Goal: Navigation & Orientation: Go to known website

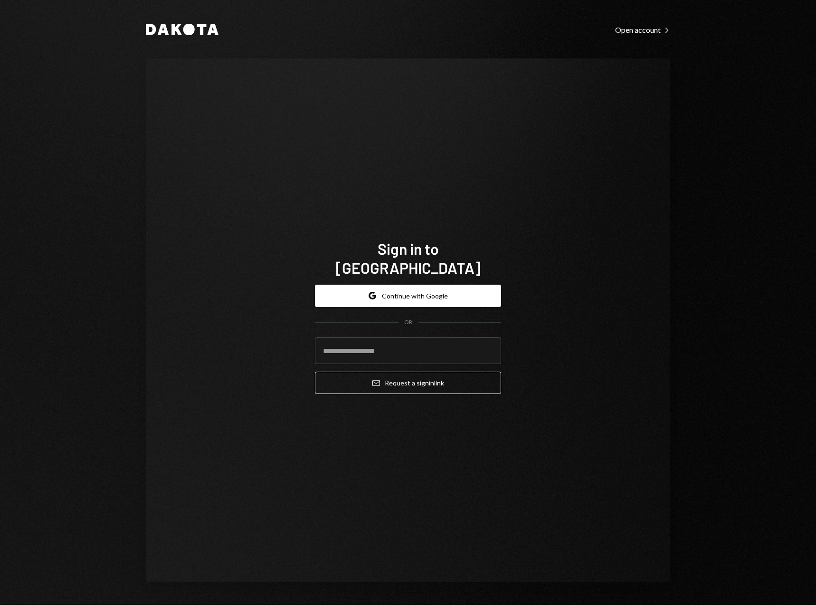
type input "**********"
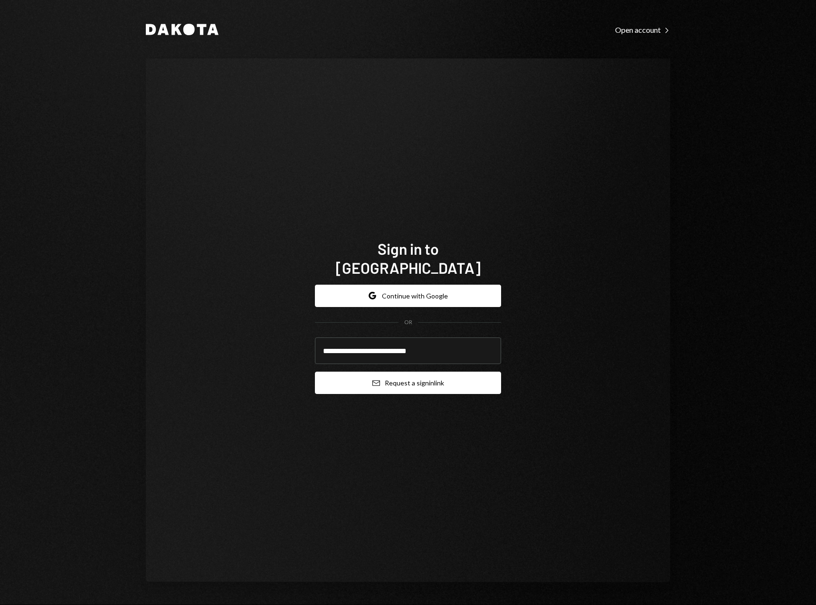
click at [408, 373] on button "Email Request a sign in link" at bounding box center [408, 382] width 186 height 22
